Goal: Information Seeking & Learning: Learn about a topic

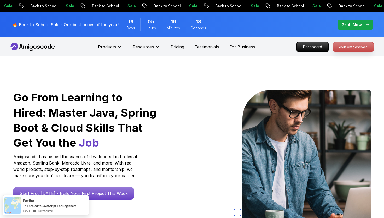
click at [352, 47] on p "Join Amigoscode" at bounding box center [353, 46] width 41 height 9
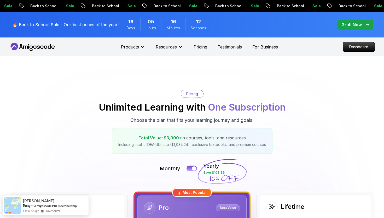
click at [53, 46] on icon at bounding box center [32, 47] width 47 height 8
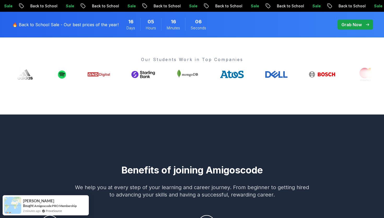
scroll to position [83, 0]
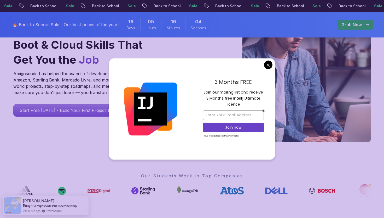
click at [265, 61] on div "3 Months FREE Join our mailing list and receive 3 Months free Intellij Ultimate…" at bounding box center [233, 108] width 83 height 101
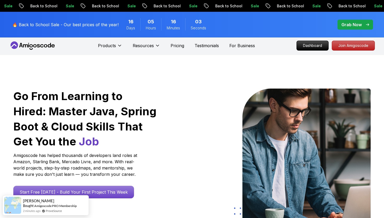
scroll to position [0, 0]
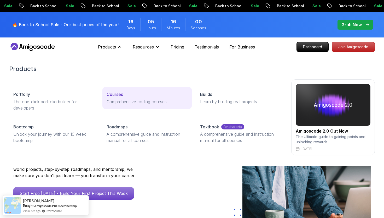
click at [113, 93] on p "Courses" at bounding box center [115, 94] width 16 height 6
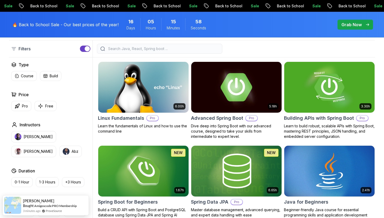
scroll to position [150, 0]
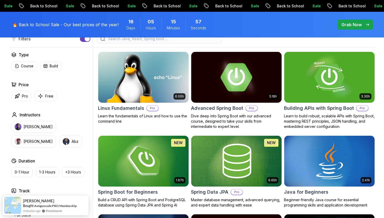
click at [252, 80] on img at bounding box center [236, 76] width 95 height 53
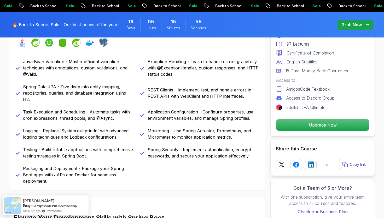
scroll to position [245, 0]
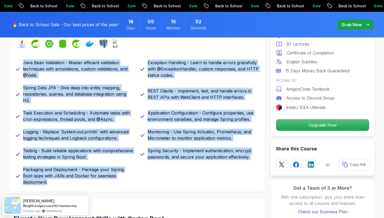
drag, startPoint x: 24, startPoint y: 63, endPoint x: 141, endPoint y: 178, distance: 164.0
click at [141, 178] on div "Java Bean Validation - Master efficient validation techniques with annotations,…" at bounding box center [137, 122] width 243 height 126
copy div "Java Bean Validation - Master efficient validation techniques with annotations,…"
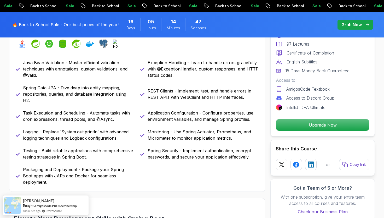
click at [204, 183] on div "What you will learn java spring spring-boot spring-data-jpa spring-security doc…" at bounding box center [137, 105] width 256 height 171
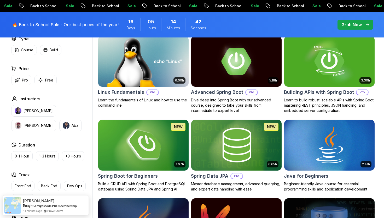
scroll to position [174, 0]
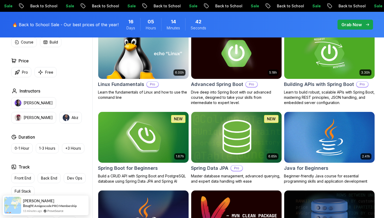
click at [155, 135] on img at bounding box center [143, 136] width 95 height 53
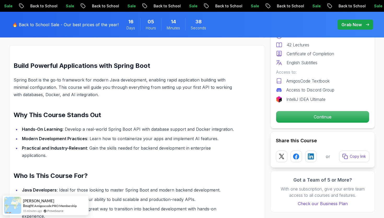
scroll to position [252, 0]
